Goal: Navigation & Orientation: Find specific page/section

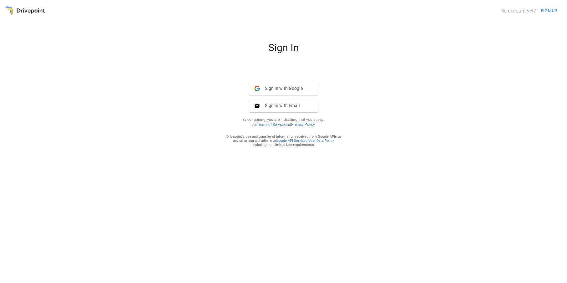
click at [280, 89] on span "Sign in with Google" at bounding box center [281, 88] width 43 height 6
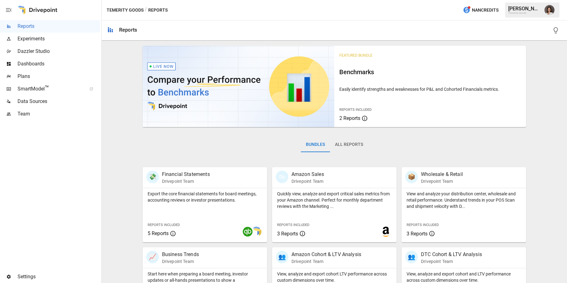
click at [40, 64] on span "Dashboards" at bounding box center [59, 64] width 83 height 8
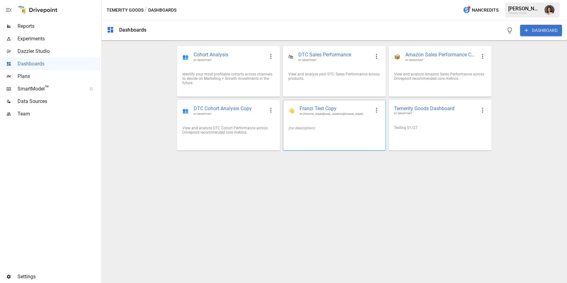
click at [376, 110] on icon "button" at bounding box center [377, 110] width 8 height 8
click at [349, 109] on div at bounding box center [283, 141] width 567 height 283
click at [321, 110] on span "Franzi Test Copy" at bounding box center [335, 108] width 71 height 7
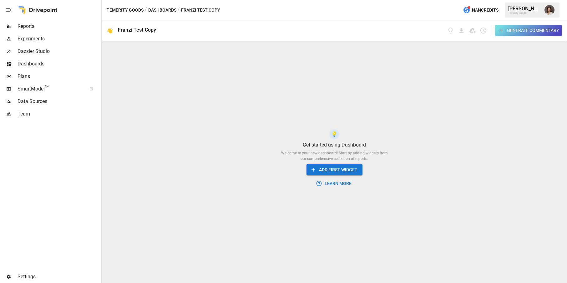
click at [43, 20] on div "Reports Experiments Dazzler Studio Dashboards Plans SmartModel ™ Data Sources T…" at bounding box center [50, 141] width 100 height 283
click at [42, 22] on div "Reports" at bounding box center [50, 26] width 100 height 13
